Goal: Entertainment & Leisure: Consume media (video, audio)

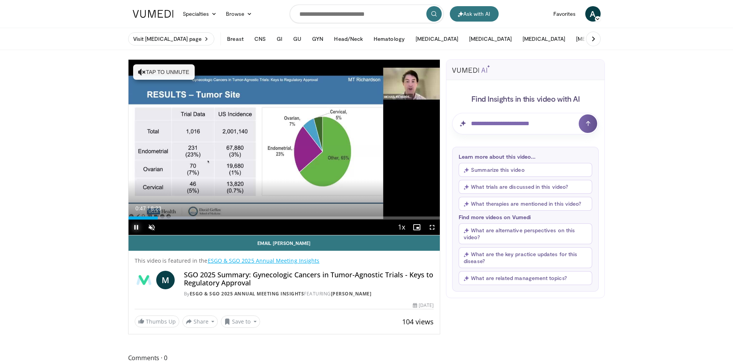
click at [136, 227] on span "Video Player" at bounding box center [136, 226] width 15 height 15
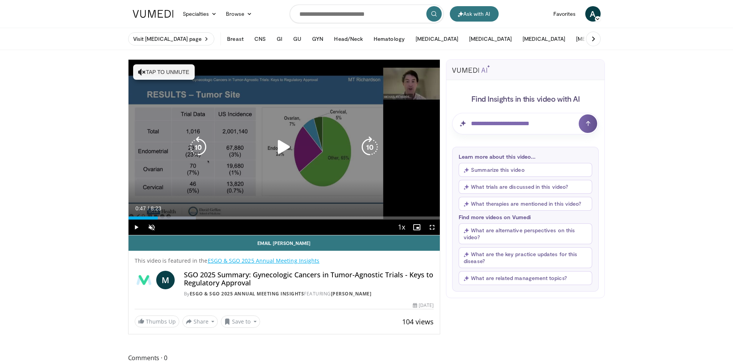
click at [286, 148] on icon "Video Player" at bounding box center [284, 147] width 22 height 22
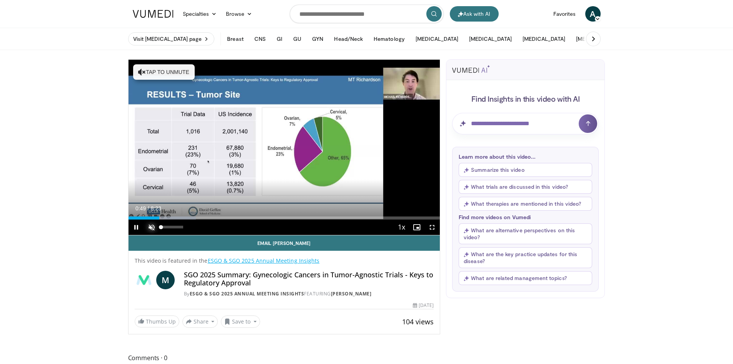
click at [150, 225] on span "Video Player" at bounding box center [151, 226] width 15 height 15
click at [137, 227] on span "Video Player" at bounding box center [136, 226] width 15 height 15
